Goal: Navigation & Orientation: Find specific page/section

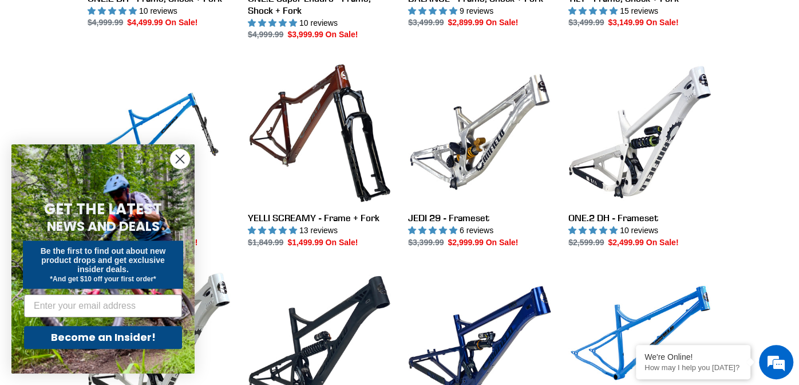
click at [178, 157] on icon "Close dialog" at bounding box center [180, 159] width 8 height 8
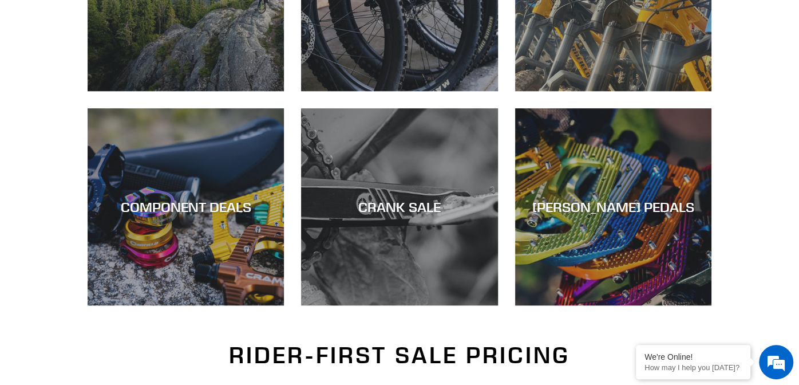
scroll to position [371, 0]
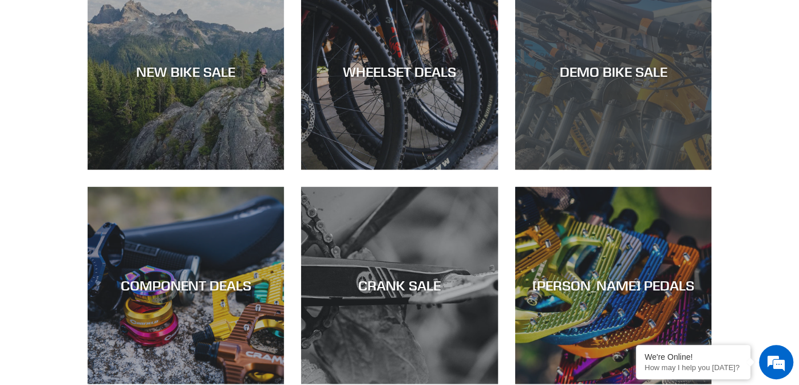
click at [613, 63] on div "DEMO BIKE SALE" at bounding box center [613, 71] width 196 height 17
